Goal: Navigation & Orientation: Understand site structure

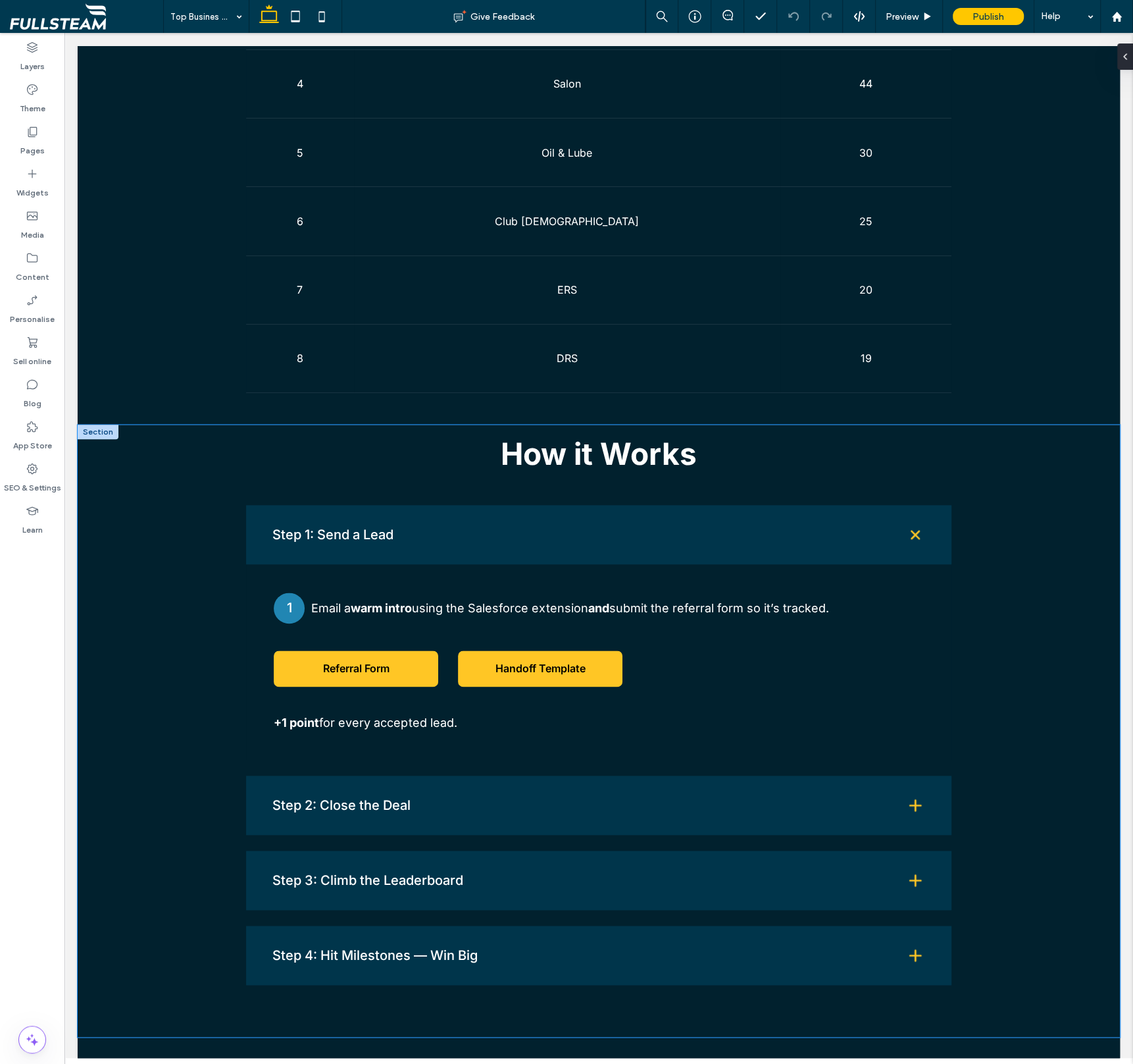
scroll to position [1191, 0]
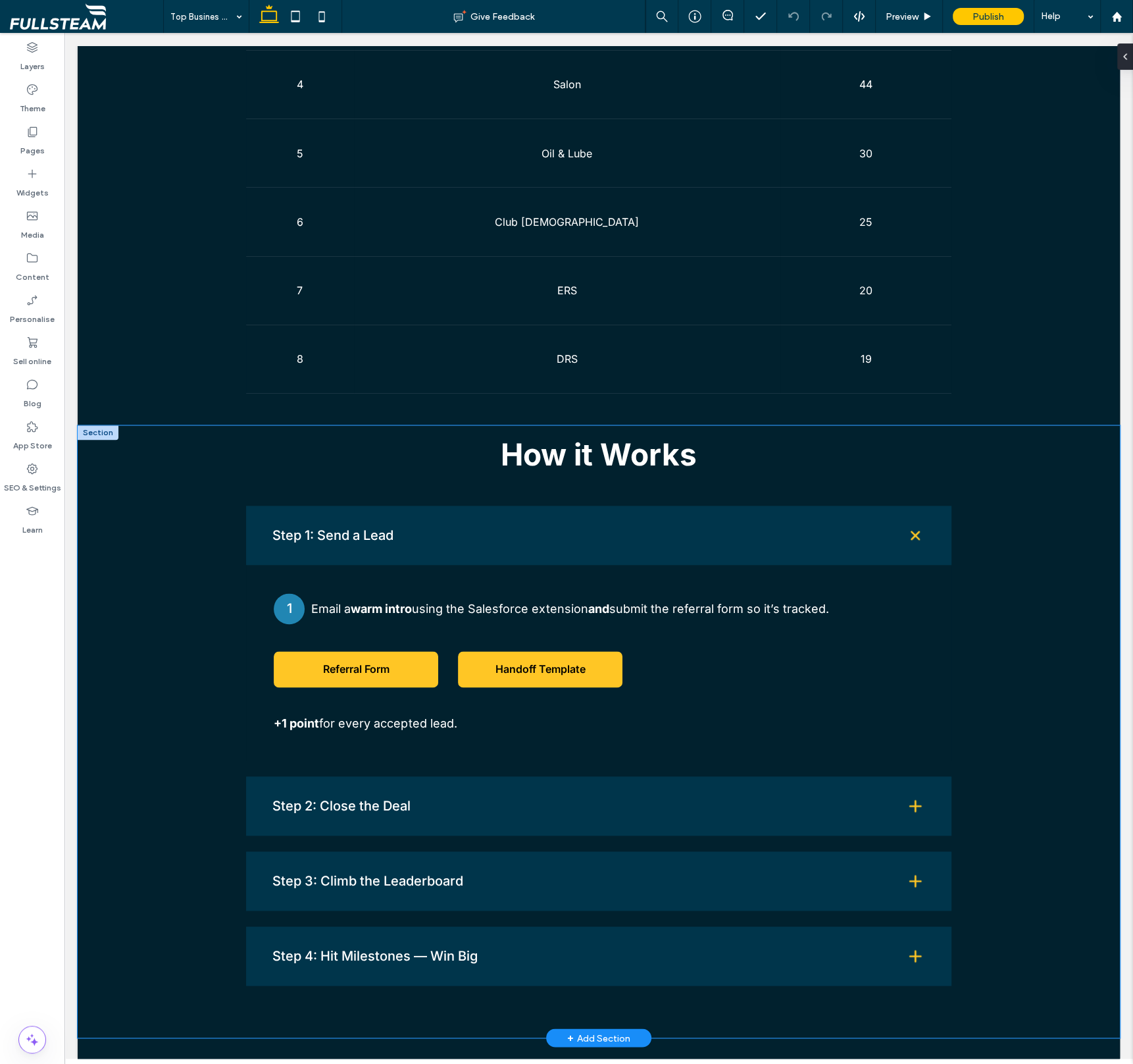
click at [130, 568] on div "How it Works Step 1: Send a Lead 1 Email a warm intro using the Salesforce exte…" at bounding box center [598, 731] width 1042 height 612
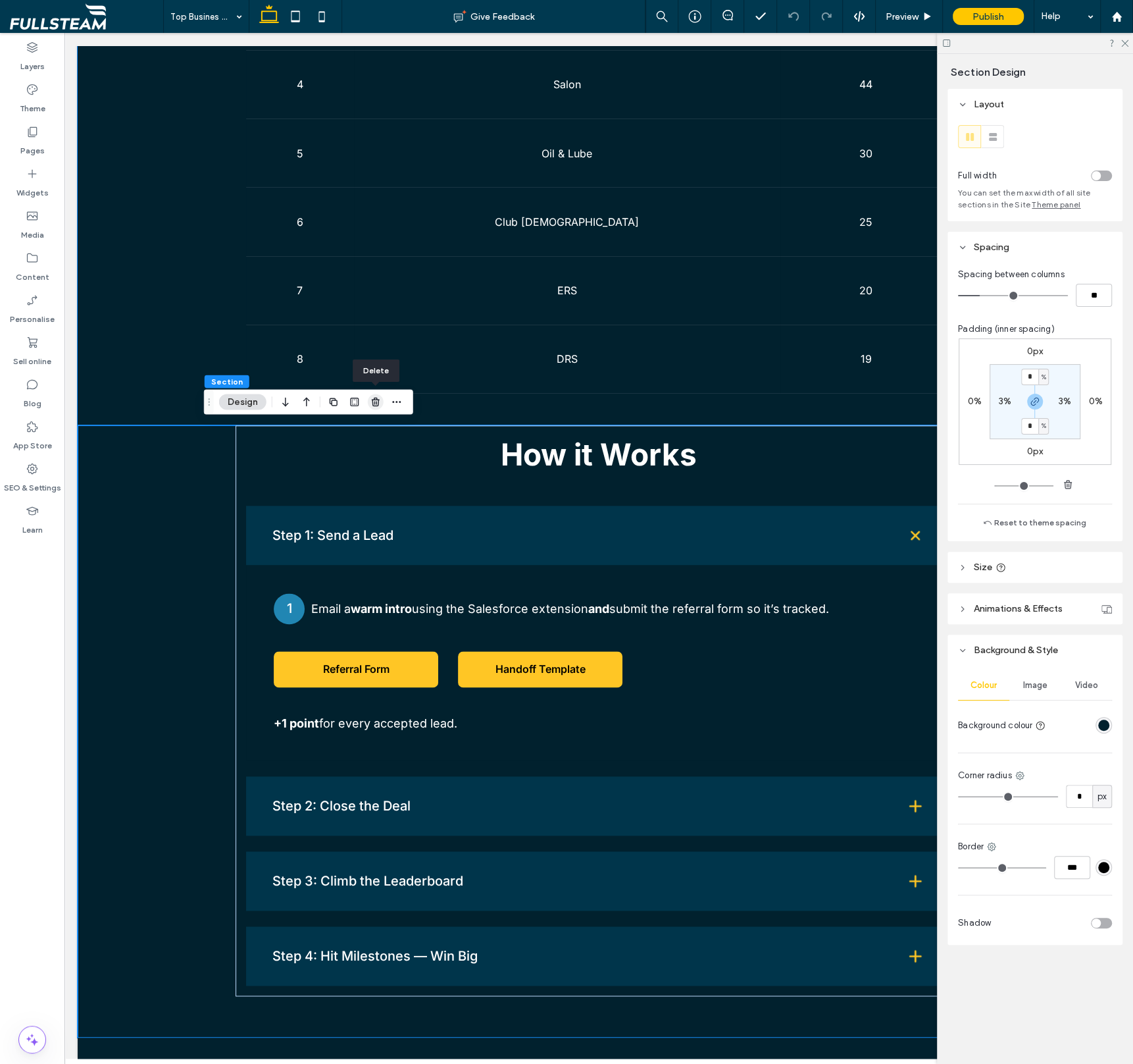
click at [374, 403] on use "button" at bounding box center [376, 402] width 8 height 9
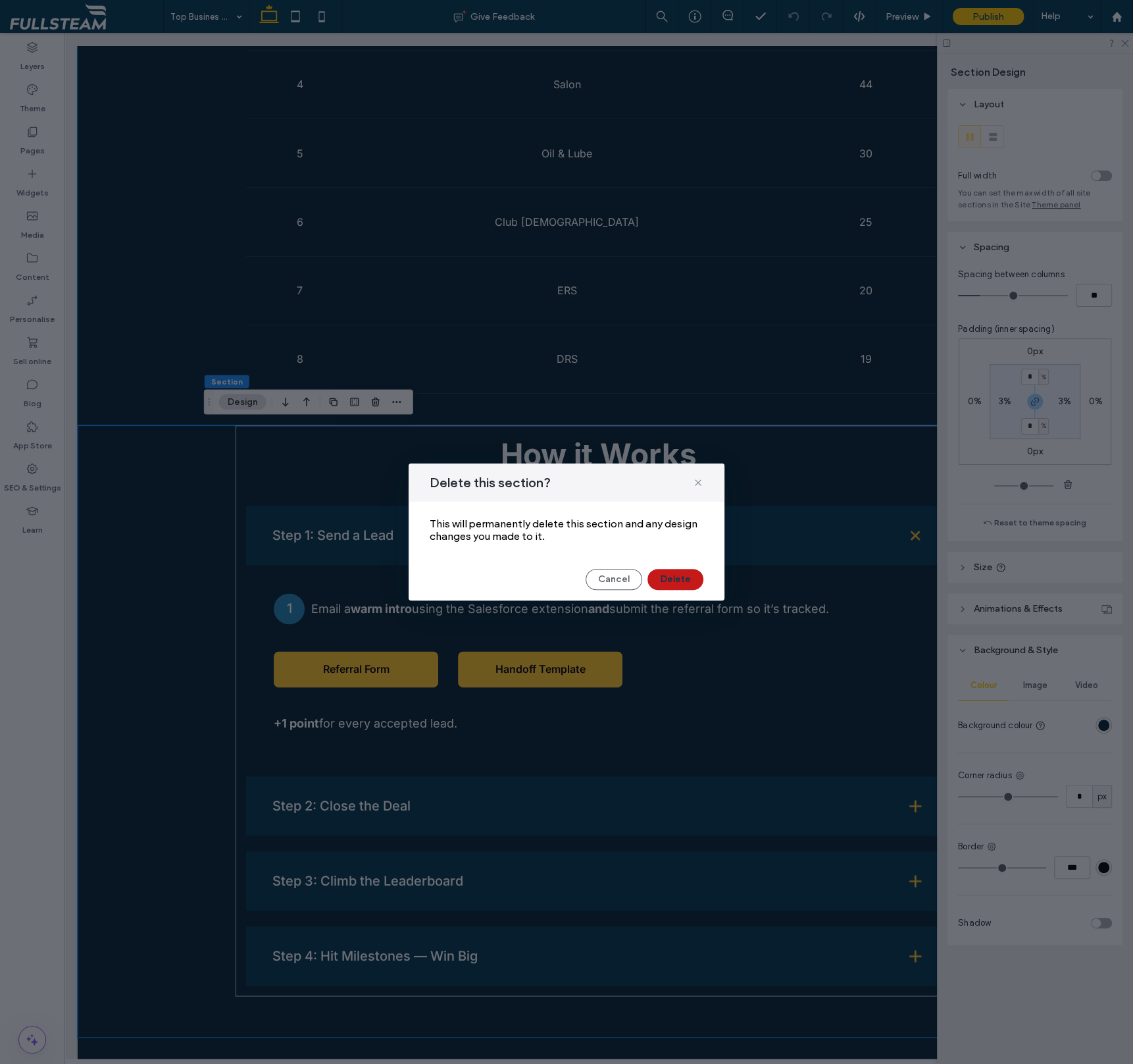
click at [684, 579] on button "Delete" at bounding box center [675, 579] width 56 height 21
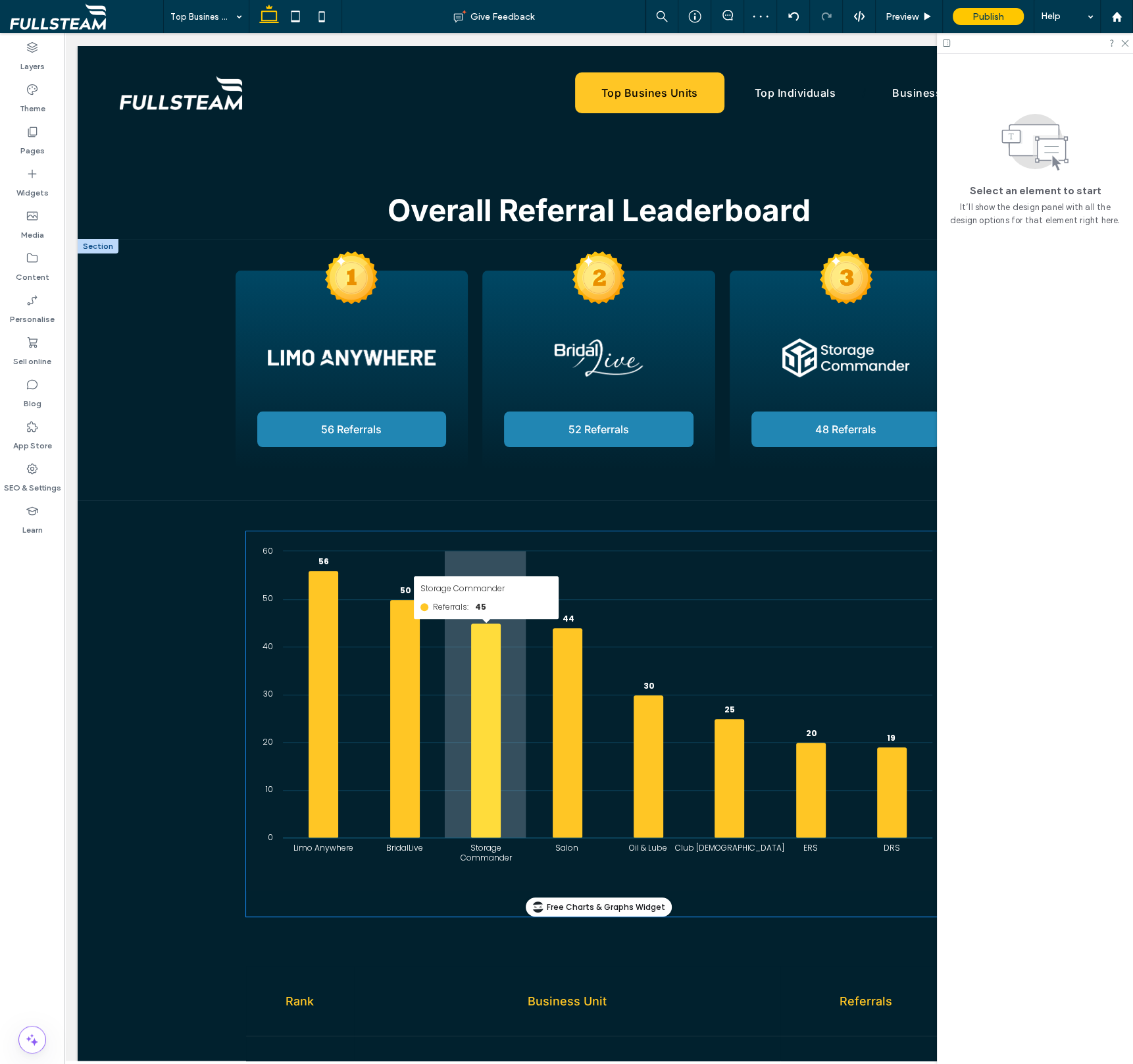
scroll to position [0, 0]
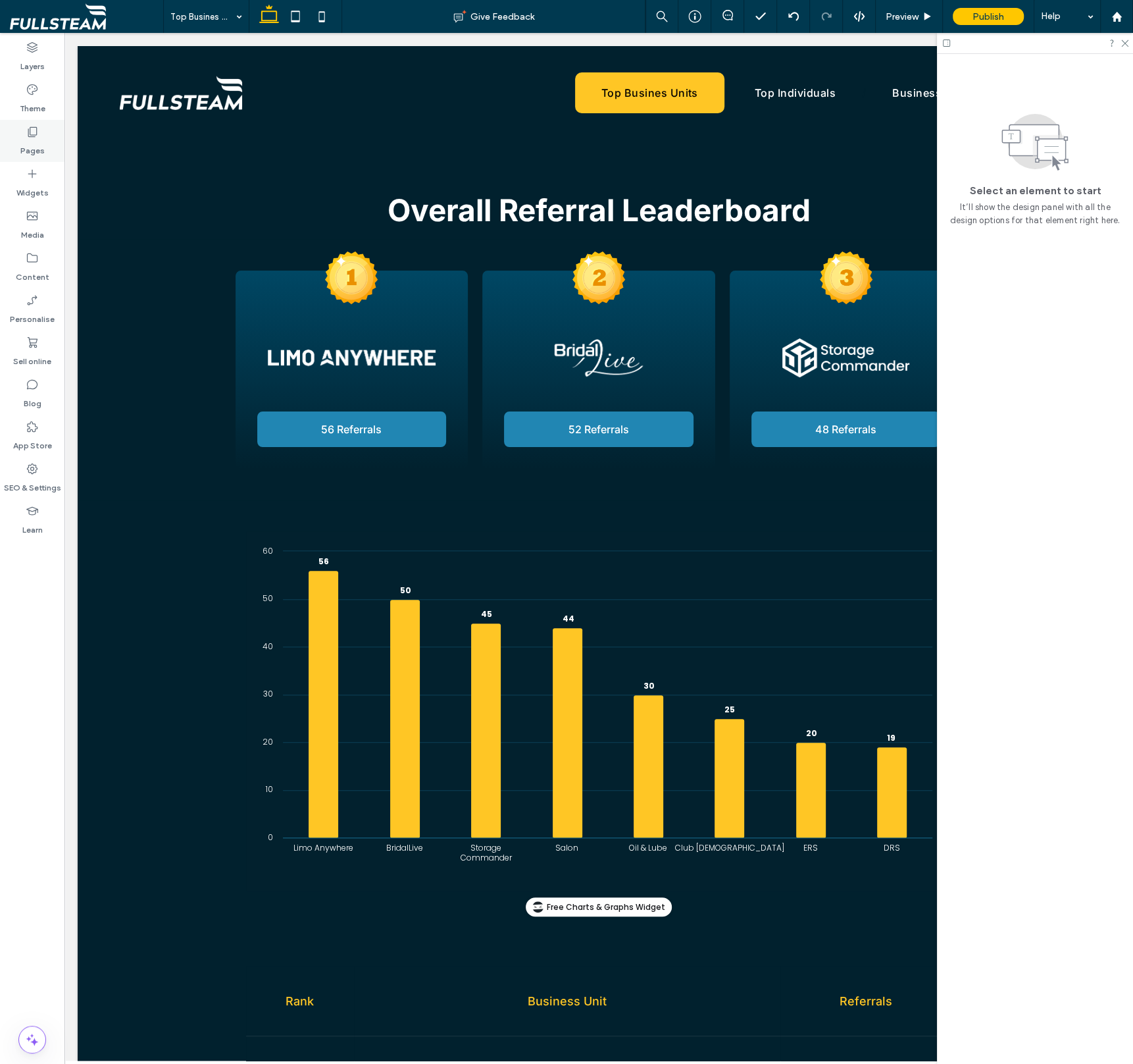
click at [31, 144] on label "Pages" at bounding box center [32, 147] width 25 height 19
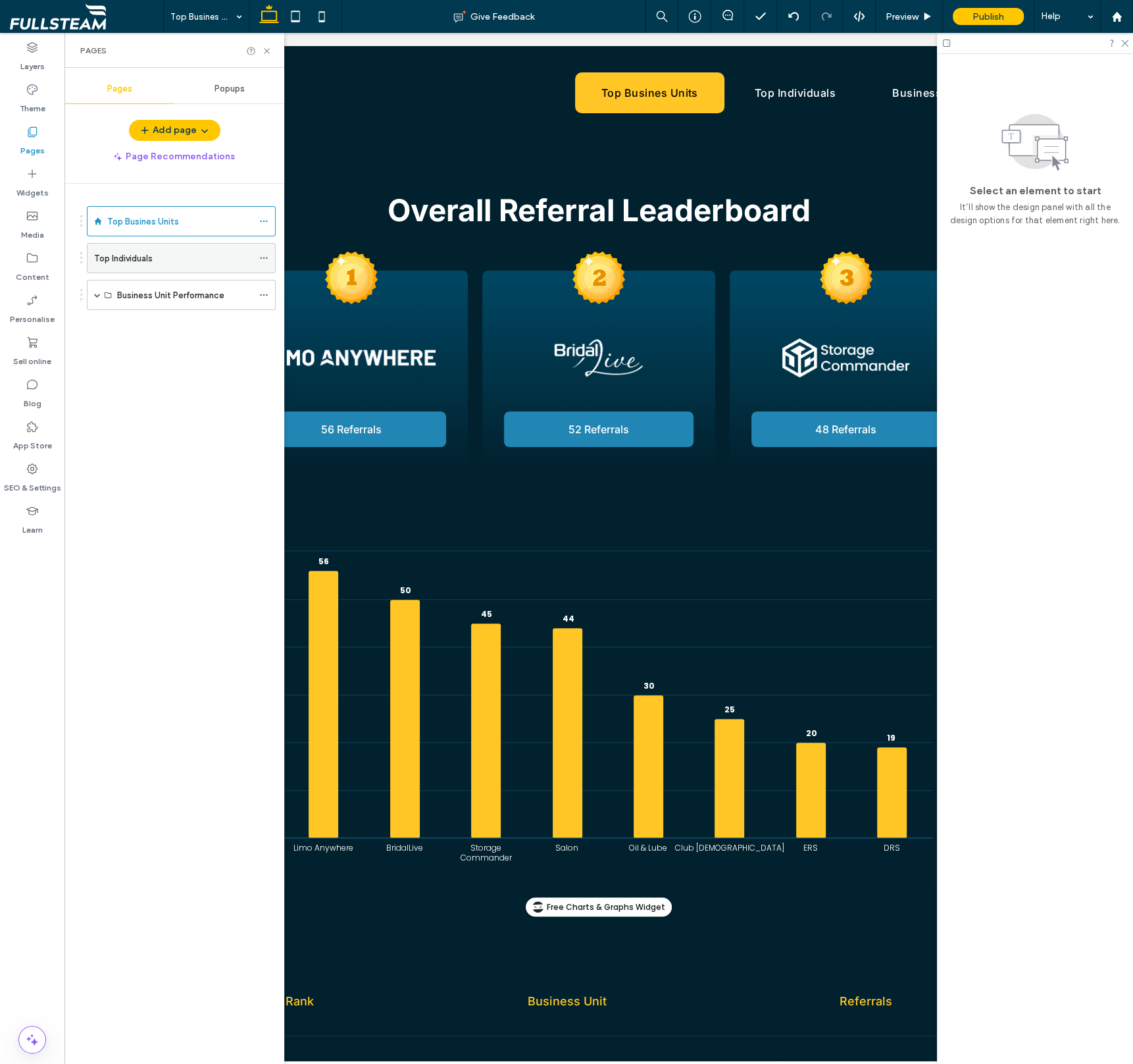
click at [123, 254] on label "Top Individuals" at bounding box center [123, 258] width 59 height 23
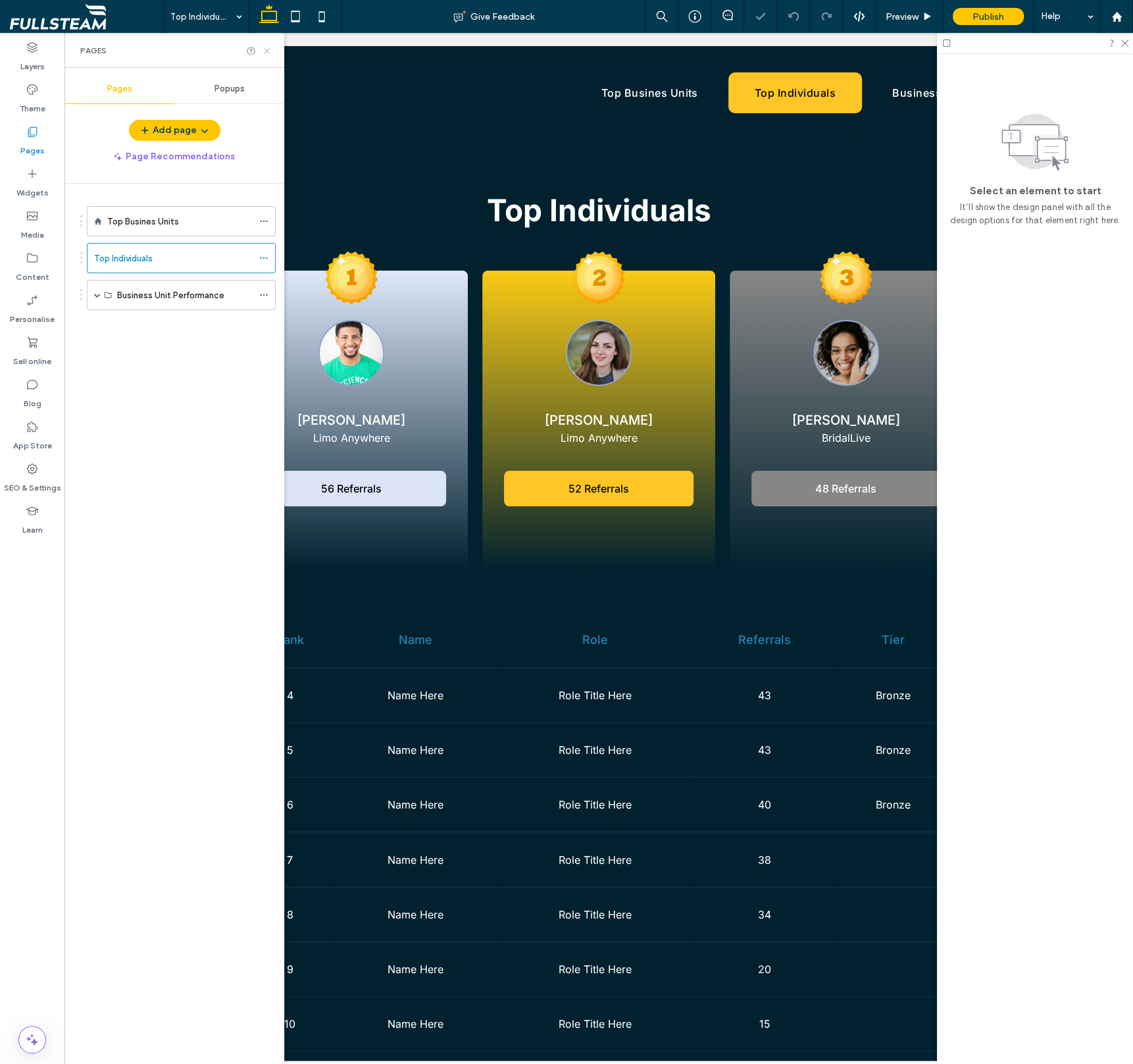
click at [266, 51] on use at bounding box center [266, 51] width 5 height 5
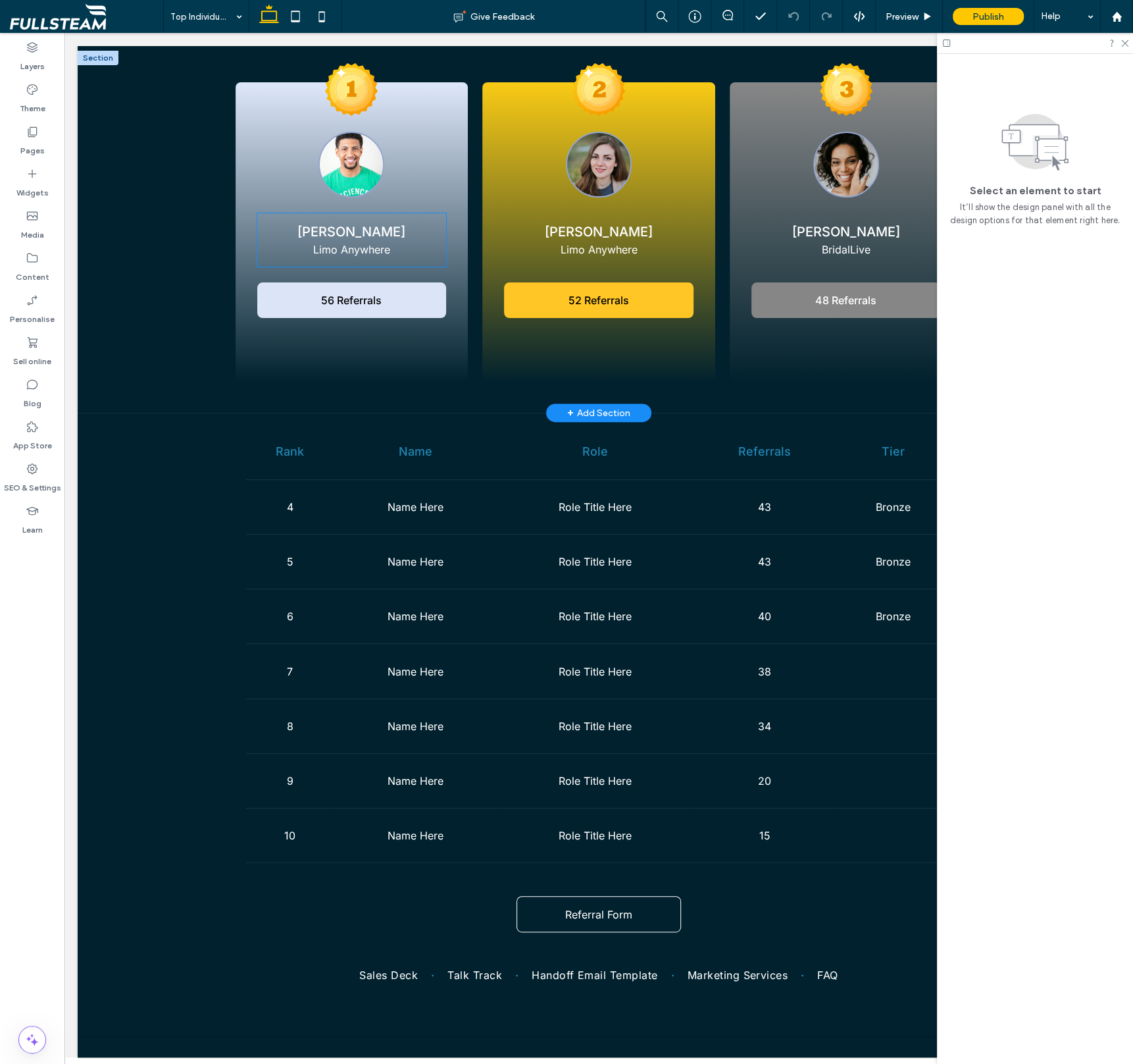
scroll to position [187, 0]
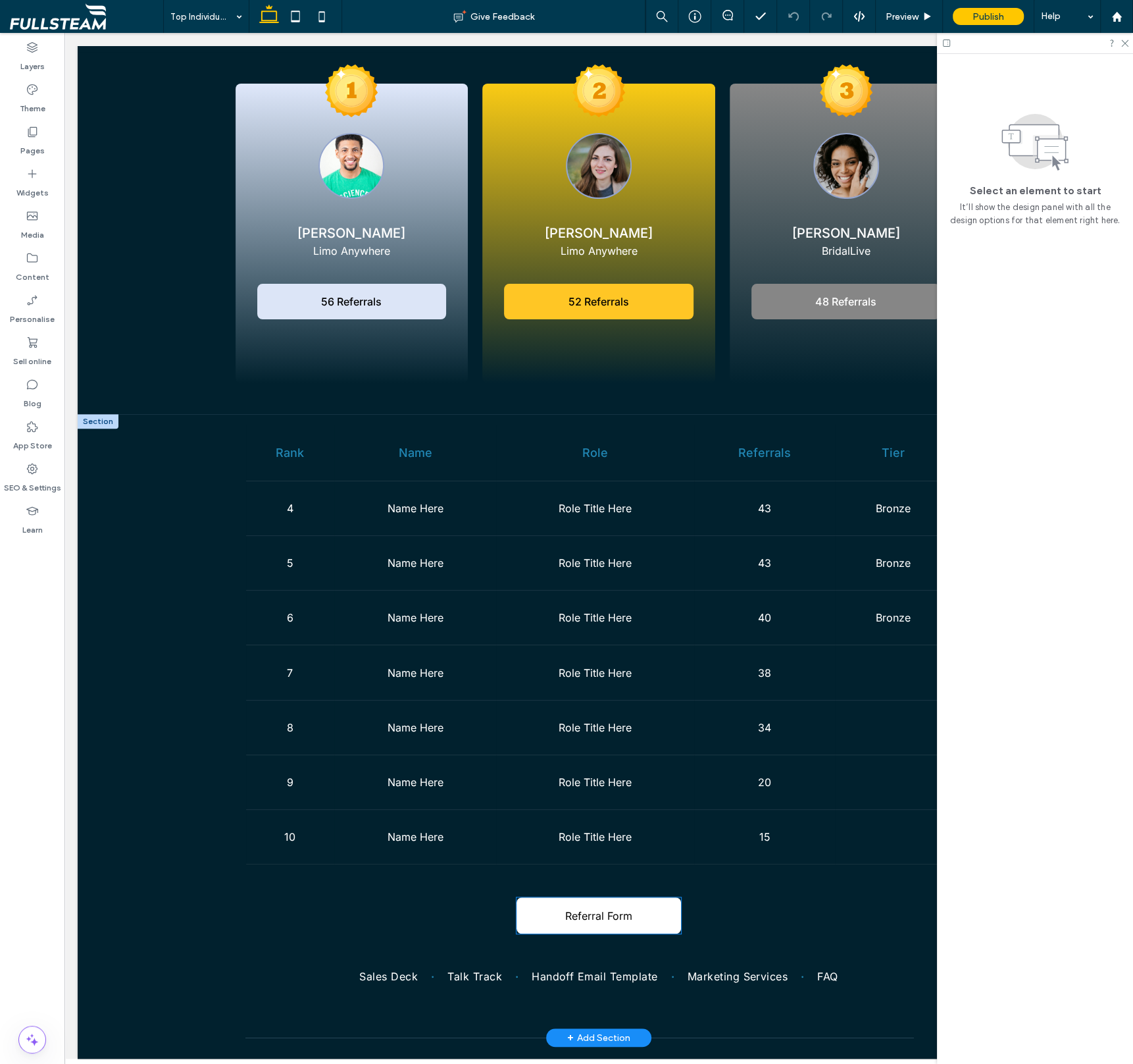
click at [612, 914] on span "Referral Form" at bounding box center [599, 916] width 67 height 13
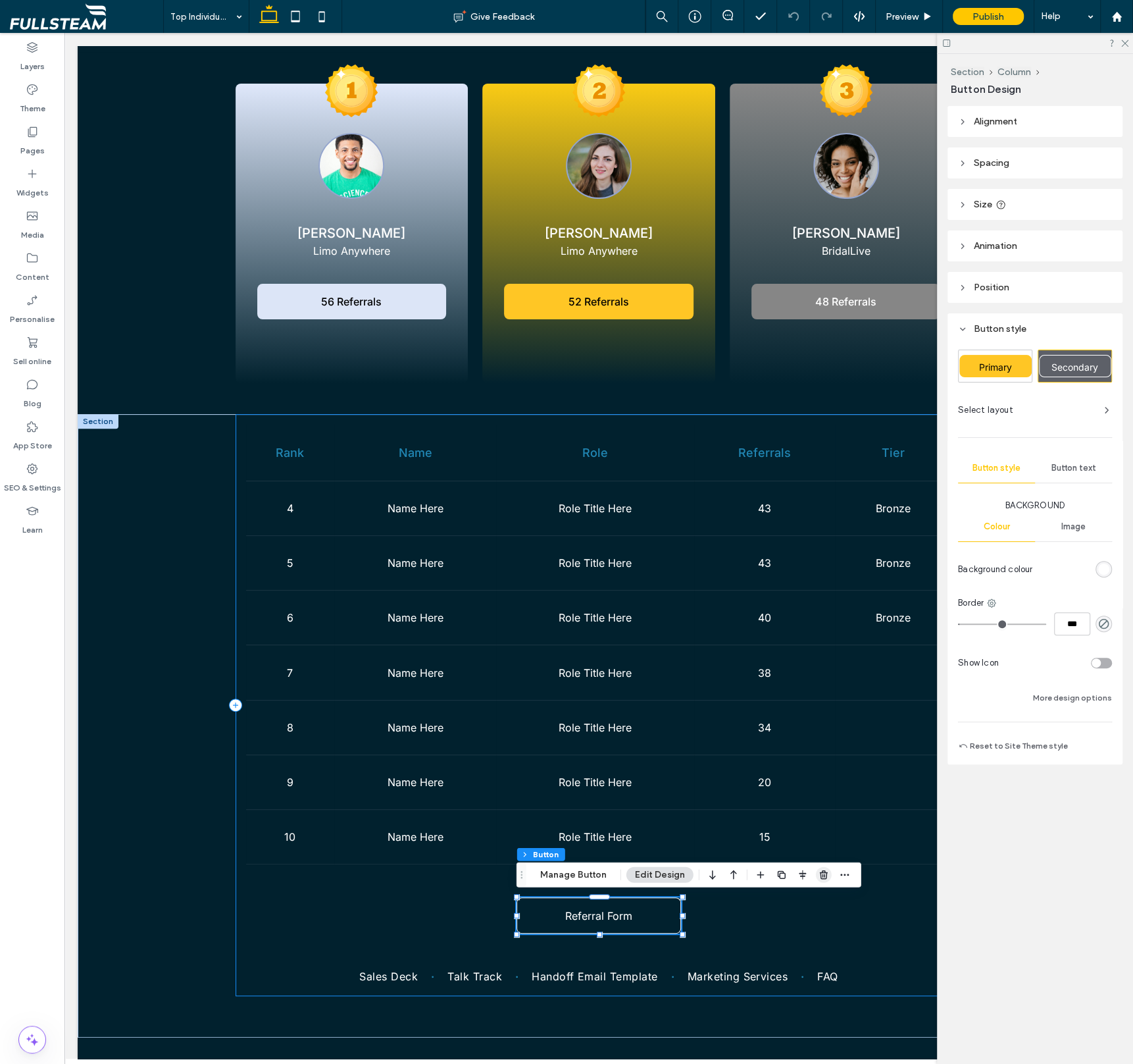
click at [816, 873] on span "button" at bounding box center [824, 874] width 16 height 16
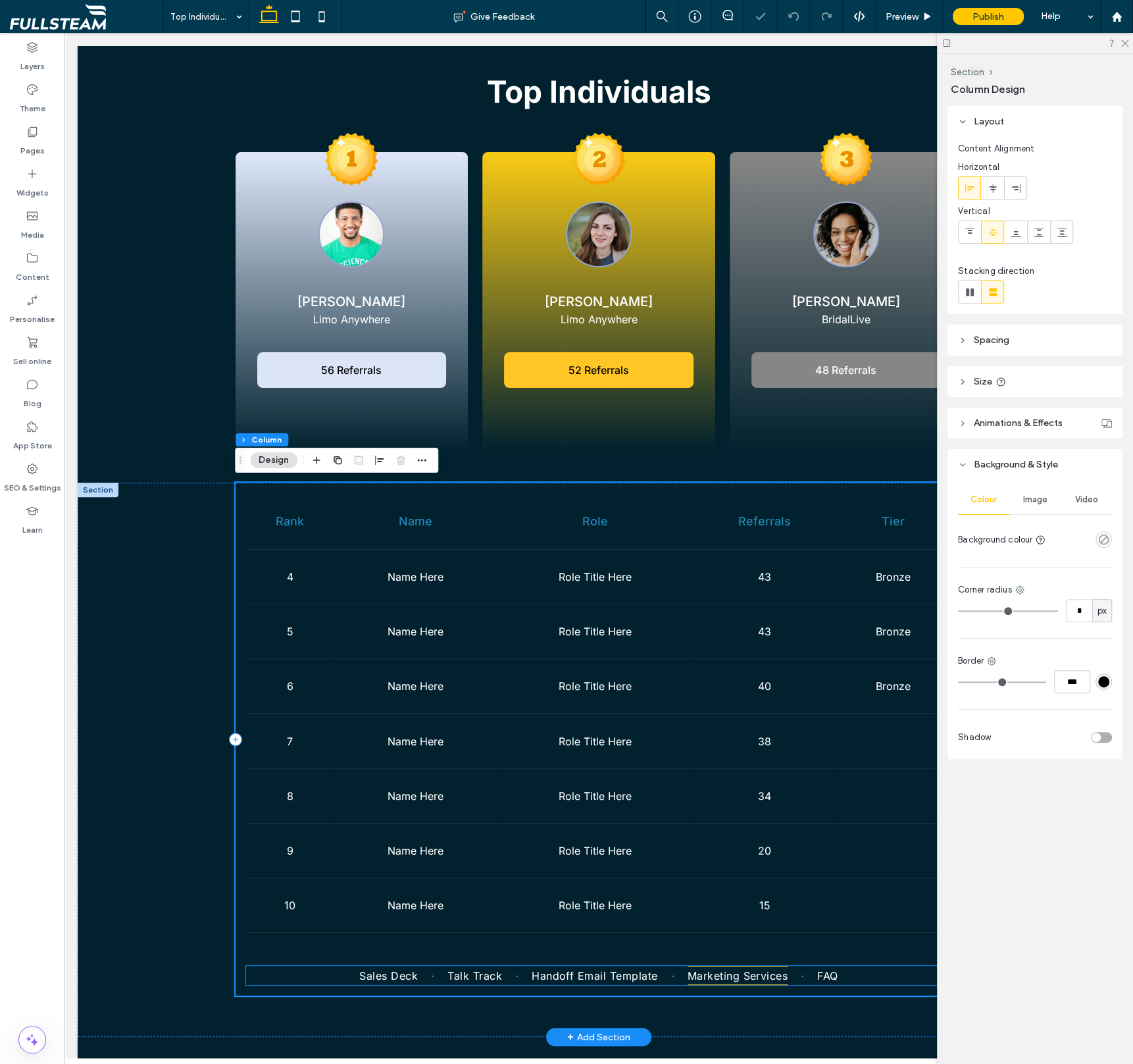
click at [745, 970] on span "Marketing Services" at bounding box center [737, 975] width 100 height 19
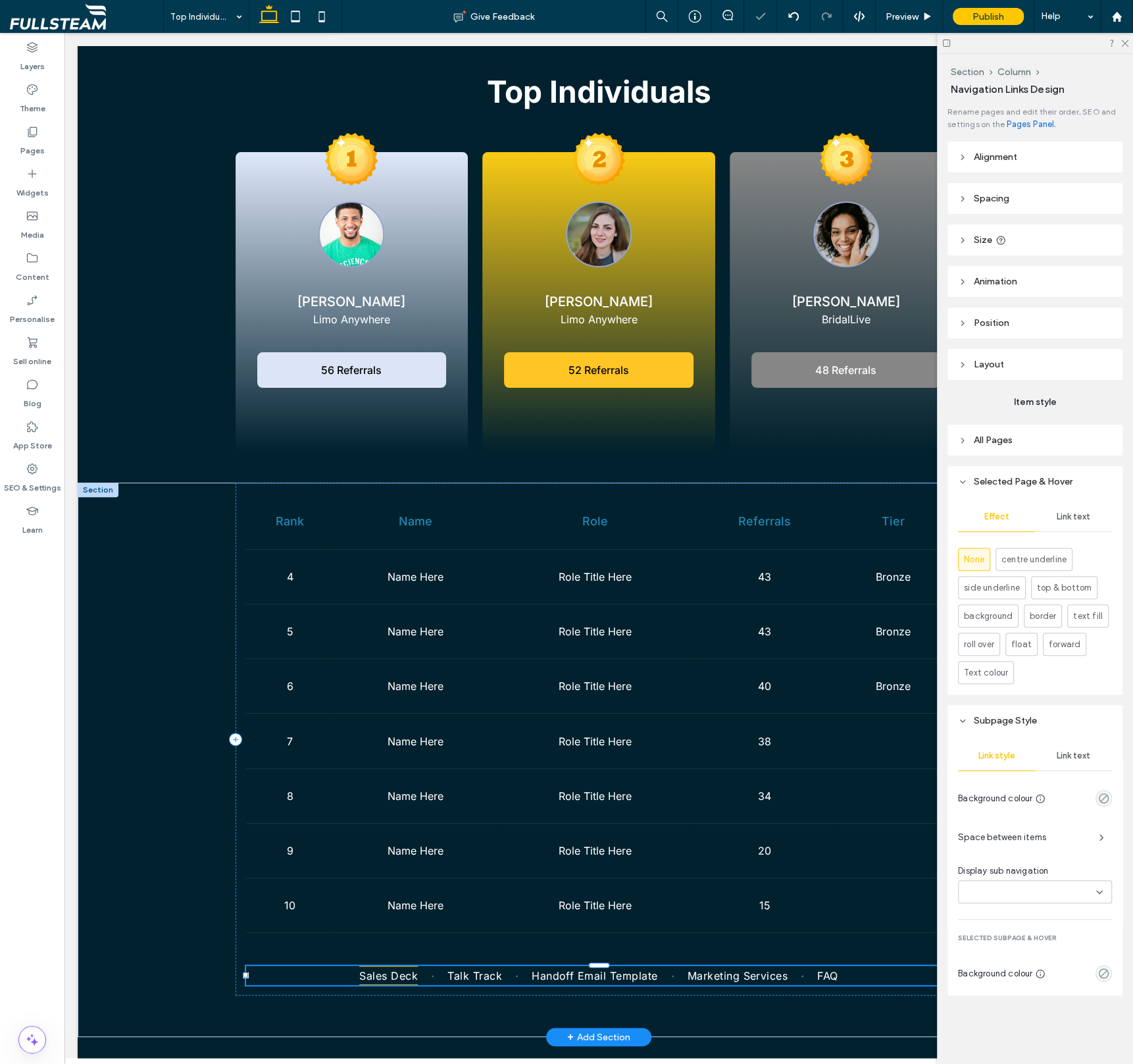
scroll to position [106, 0]
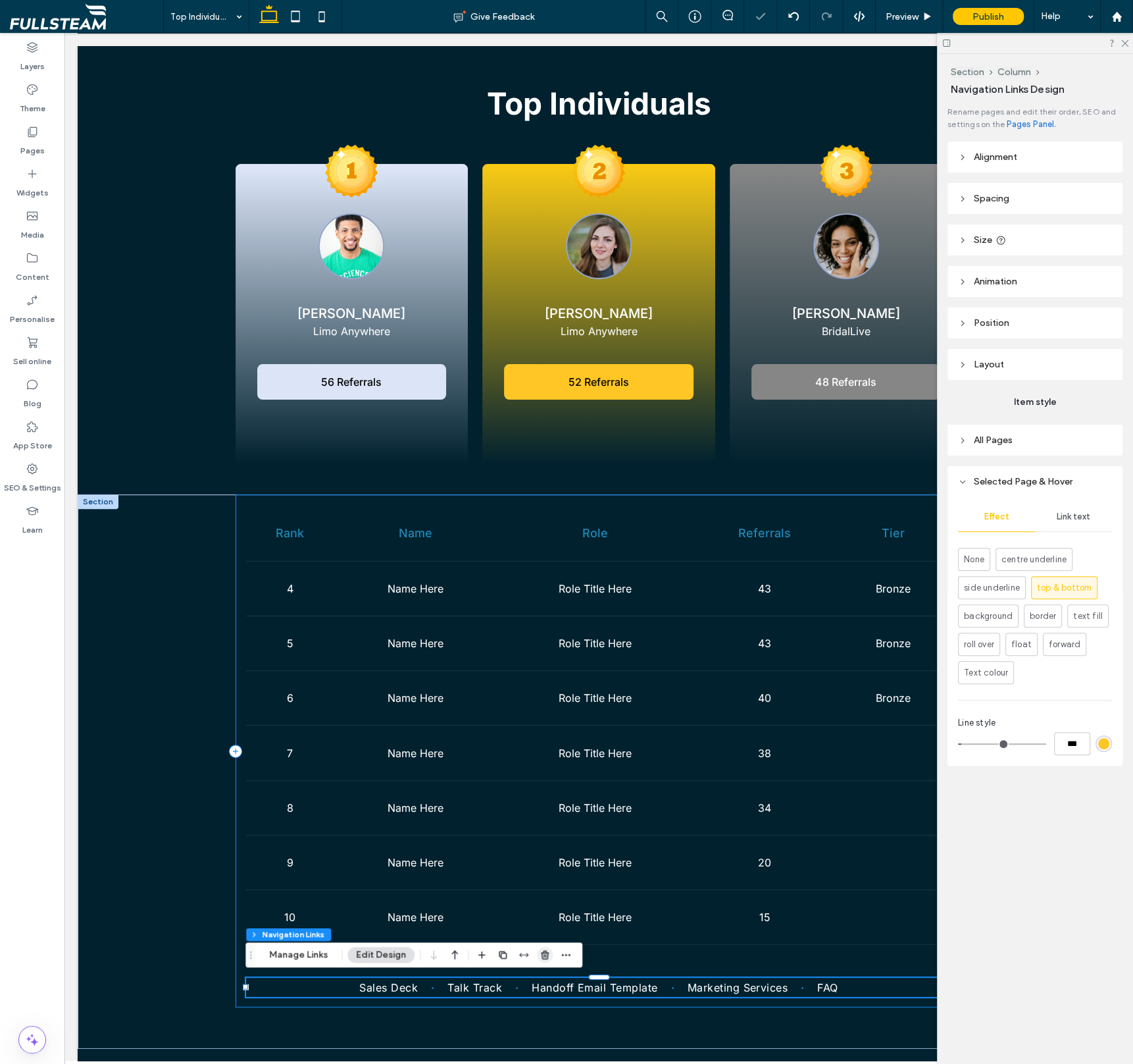
drag, startPoint x: 544, startPoint y: 950, endPoint x: 628, endPoint y: 992, distance: 93.9
click at [544, 950] on icon "button" at bounding box center [545, 955] width 10 height 10
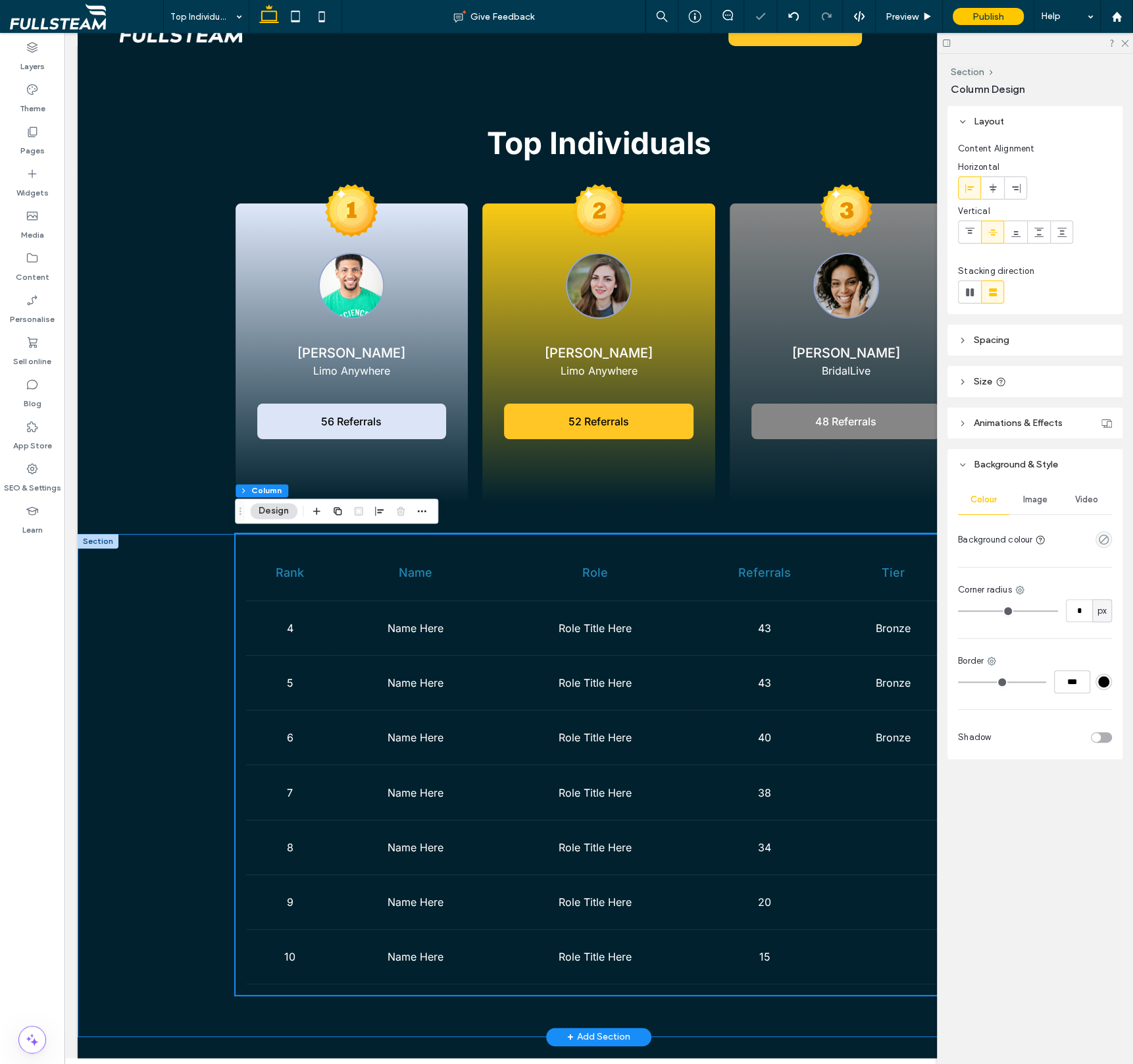
click at [704, 1018] on div "Rank Name Role Referrals Tier 4 Name Here Role Title Here 43 Bronze 5 Name Here…" at bounding box center [599, 784] width 790 height 502
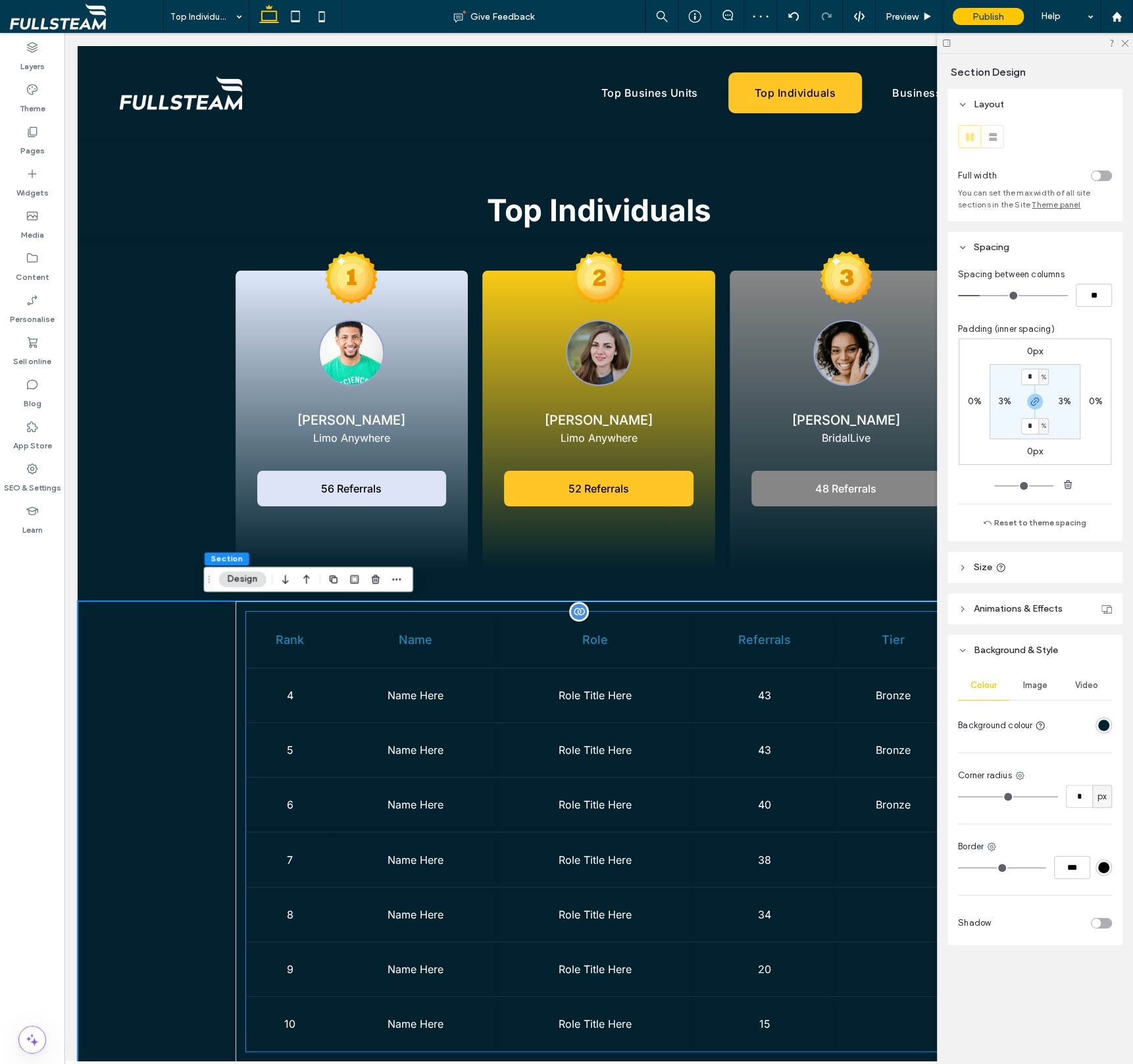
scroll to position [0, 0]
click at [33, 140] on label "Pages" at bounding box center [32, 147] width 25 height 19
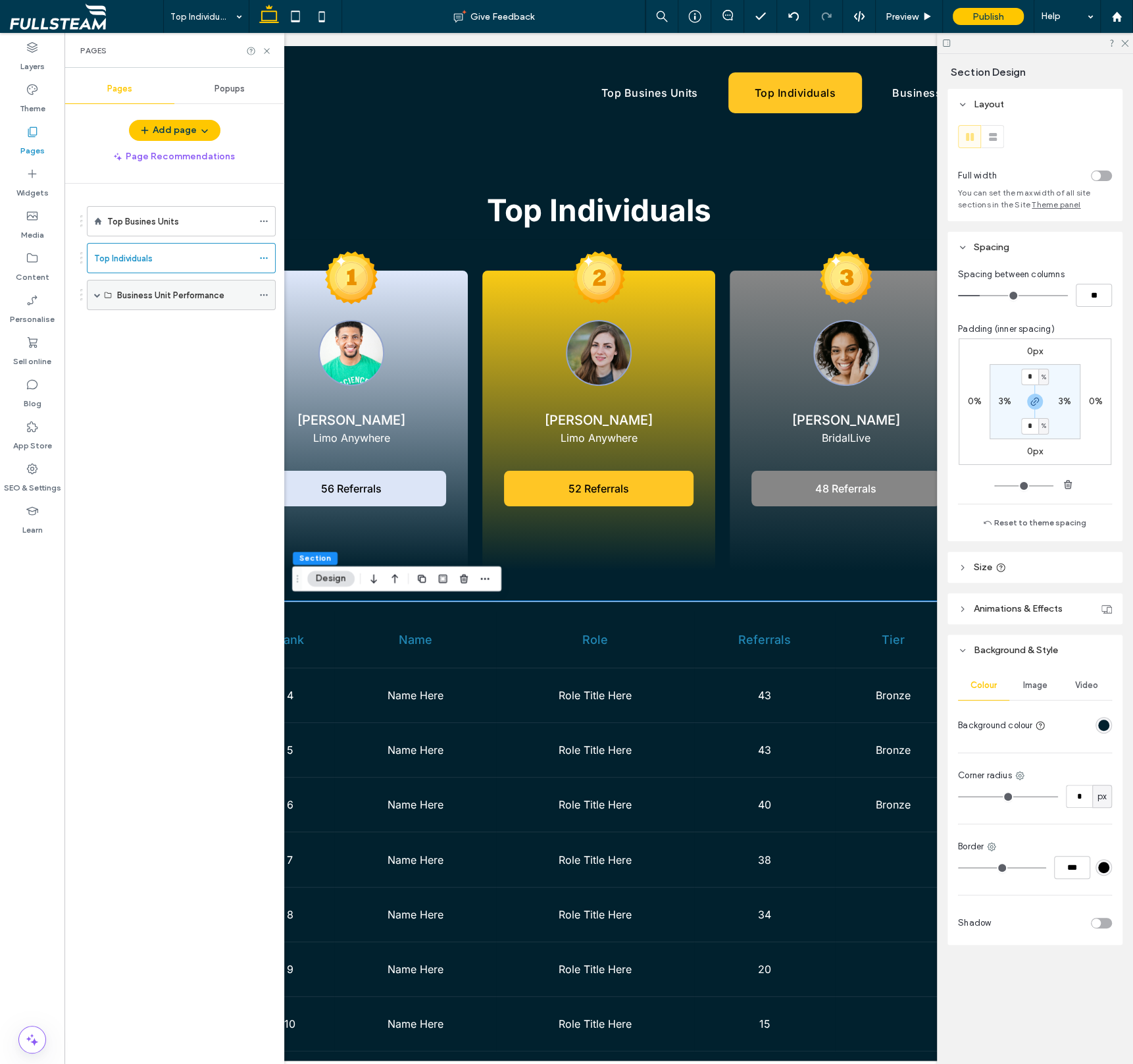
click at [96, 292] on span at bounding box center [97, 295] width 7 height 7
click at [153, 321] on label "Limo Anywhere" at bounding box center [146, 325] width 59 height 23
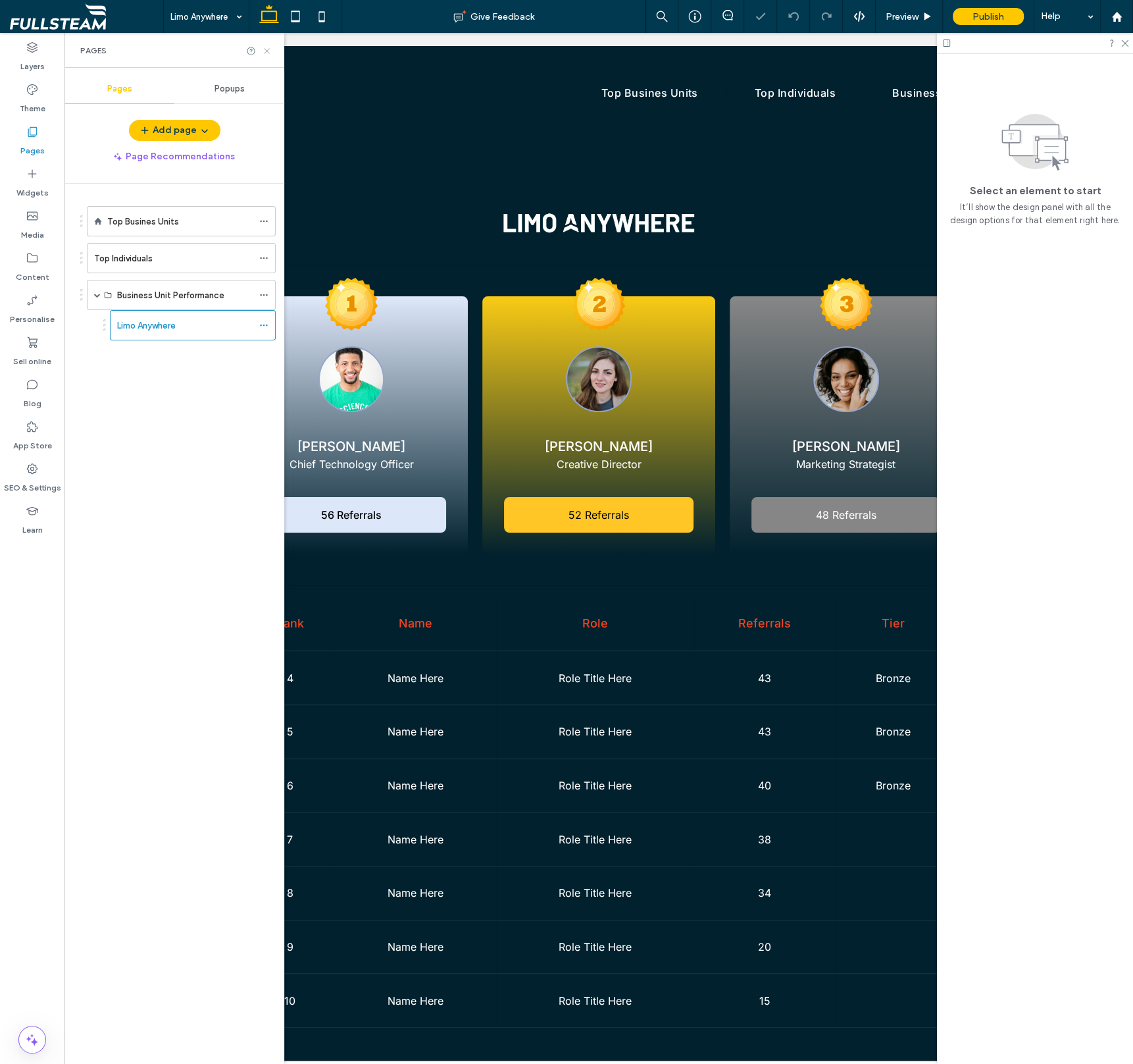
click at [267, 52] on icon at bounding box center [266, 51] width 10 height 10
